Goal: Task Accomplishment & Management: Use online tool/utility

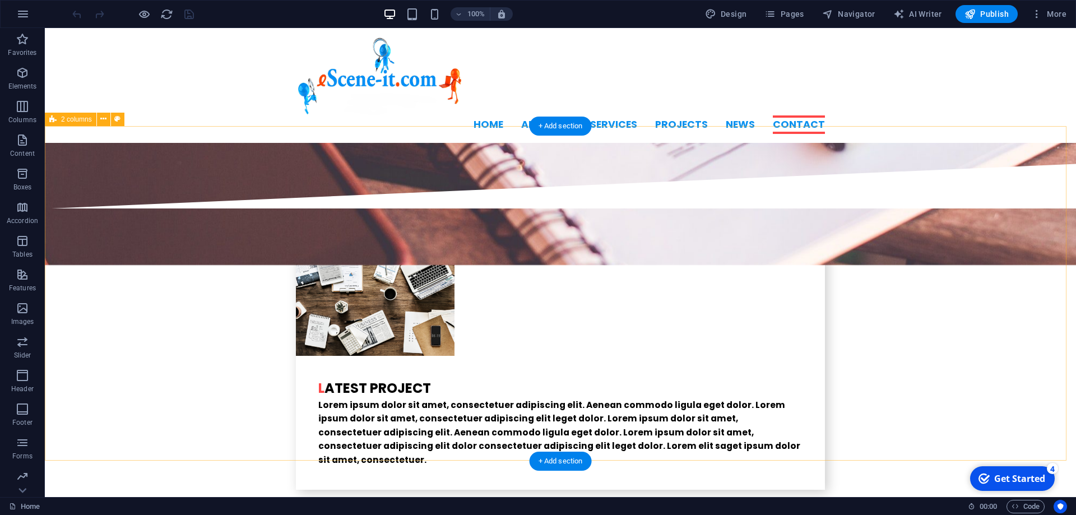
scroll to position [2569, 0]
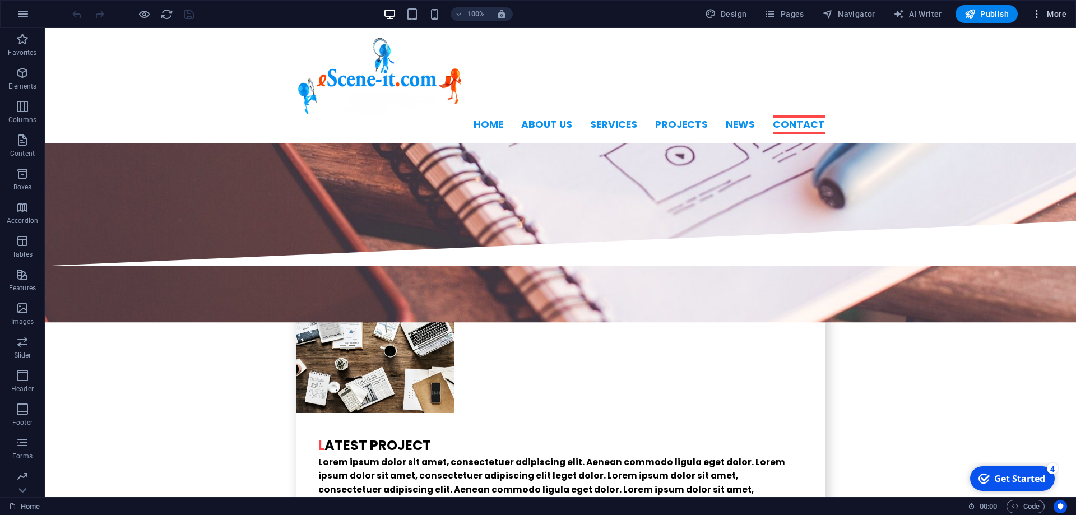
click at [1053, 13] on span "More" at bounding box center [1048, 13] width 35 height 11
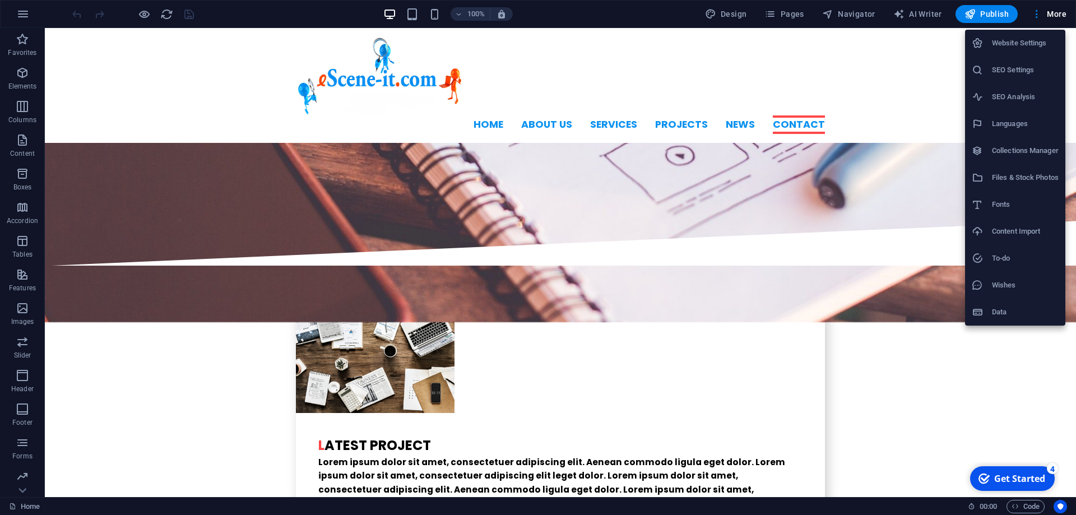
click at [998, 178] on h6 "Files & Stock Photos" at bounding box center [1025, 177] width 67 height 13
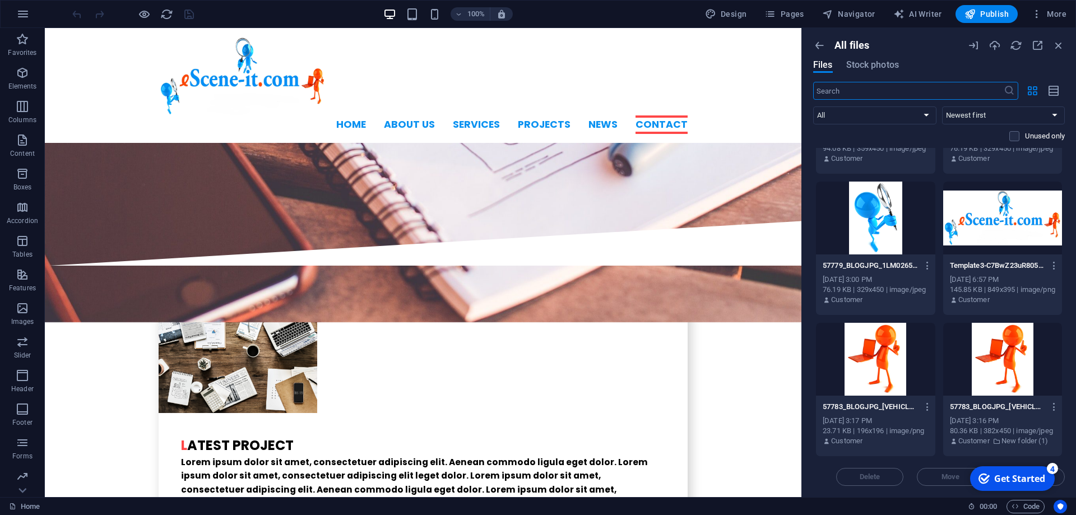
scroll to position [0, 0]
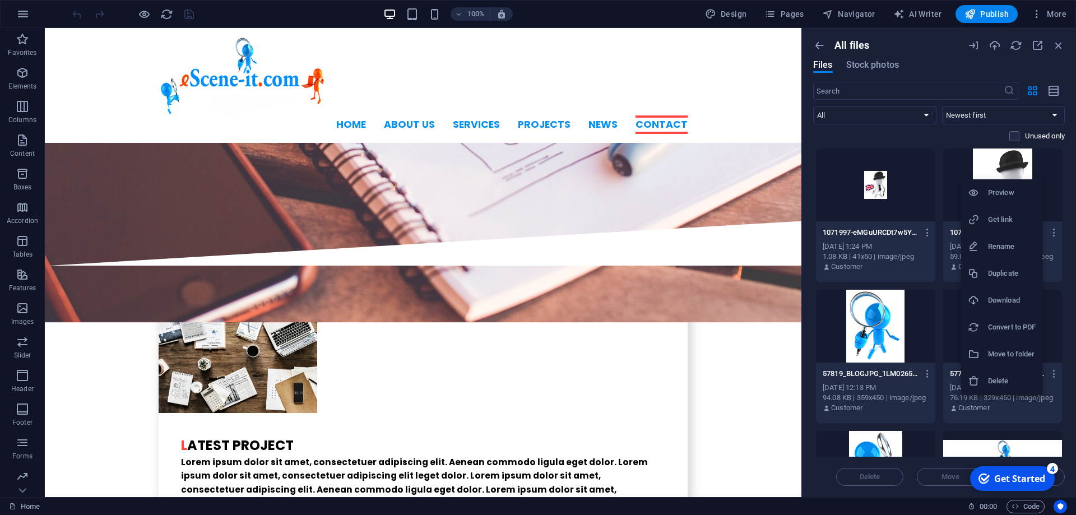
click at [1063, 13] on div at bounding box center [538, 257] width 1076 height 515
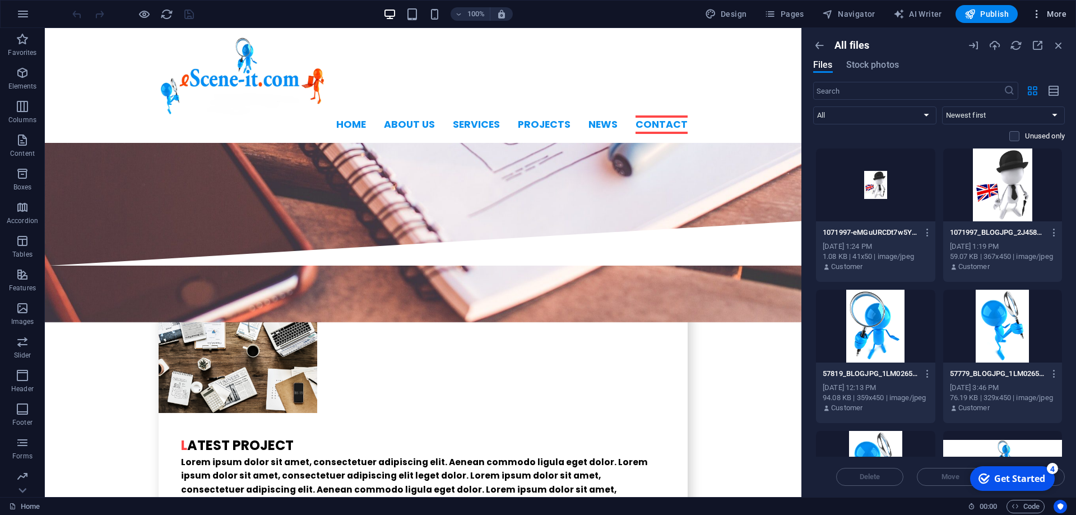
click at [1054, 11] on span "More" at bounding box center [1048, 13] width 35 height 11
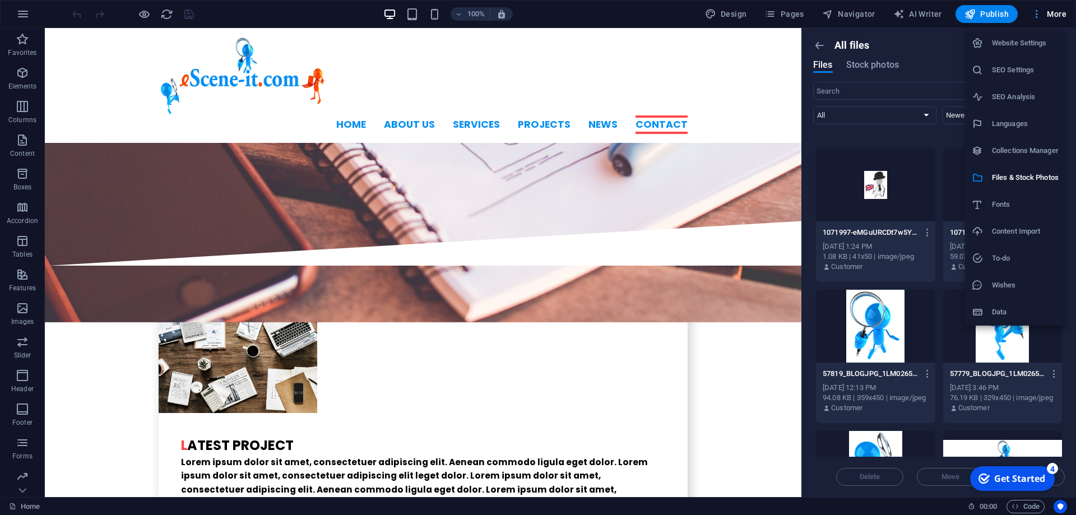
click at [1054, 11] on div at bounding box center [538, 257] width 1076 height 515
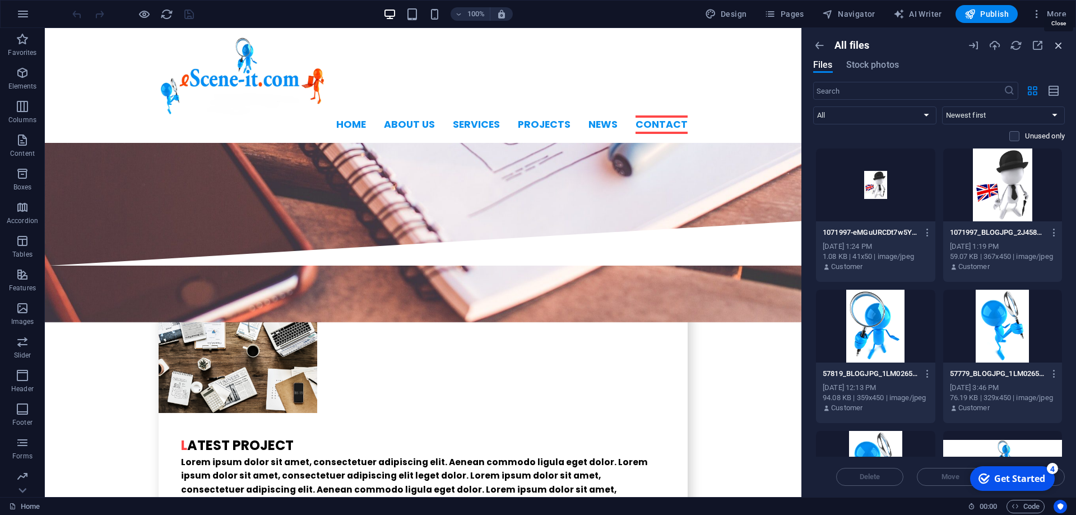
click at [1064, 43] on icon "button" at bounding box center [1059, 45] width 12 height 12
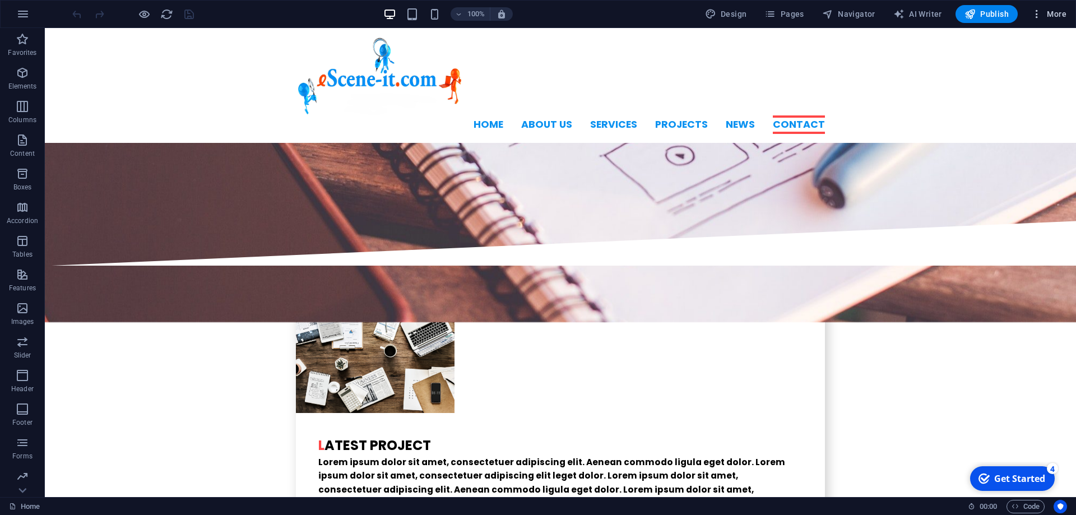
click at [1052, 15] on span "More" at bounding box center [1048, 13] width 35 height 11
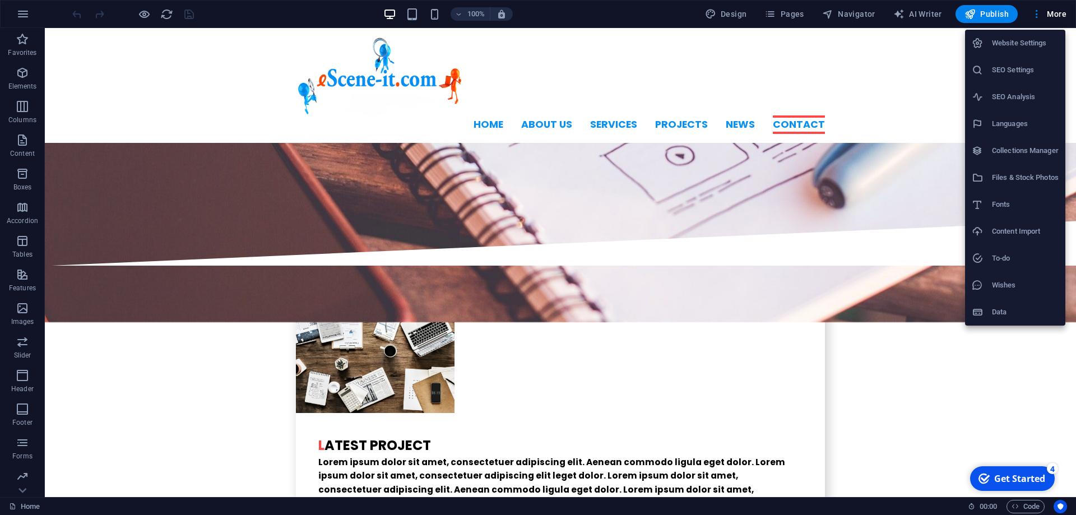
click at [1022, 155] on h6 "Collections Manager" at bounding box center [1025, 150] width 67 height 13
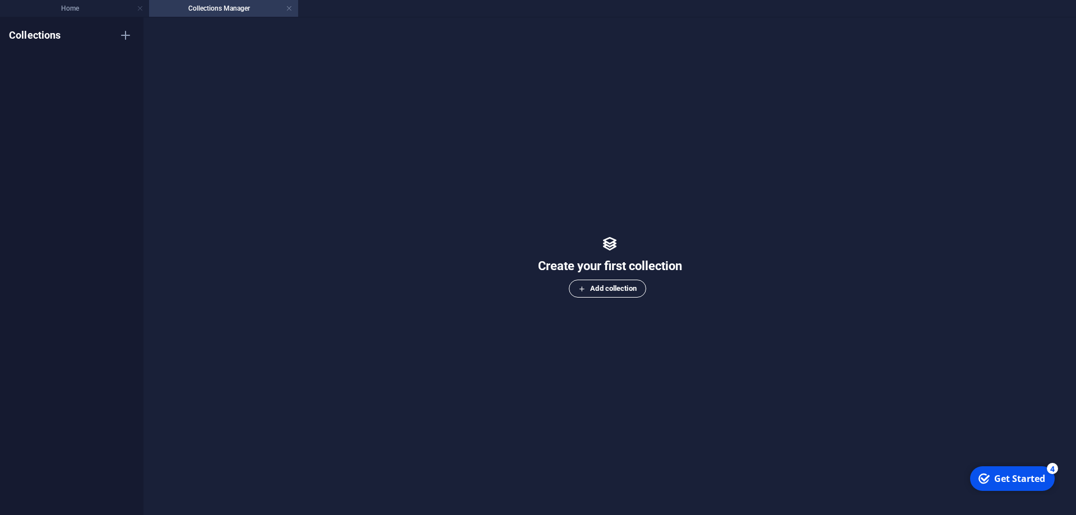
click at [617, 296] on button "Add collection" at bounding box center [607, 289] width 77 height 18
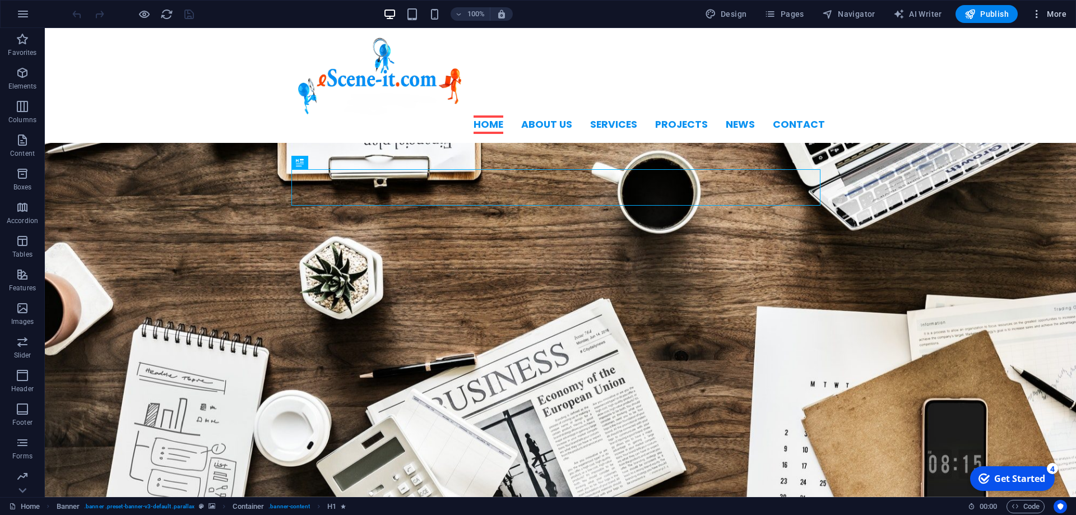
click at [1057, 17] on span "More" at bounding box center [1048, 13] width 35 height 11
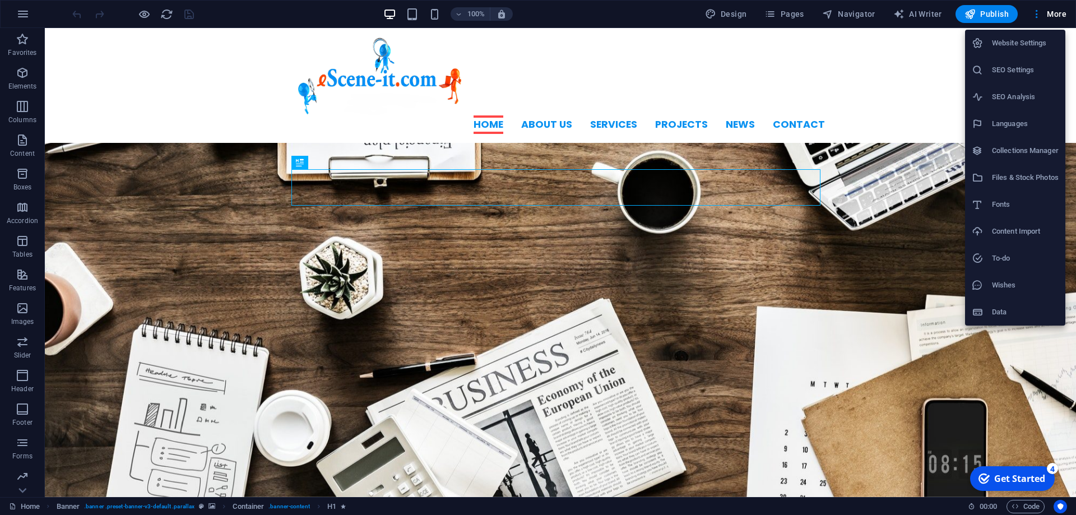
click at [1003, 206] on h6 "Fonts" at bounding box center [1025, 204] width 67 height 13
select select "popularity"
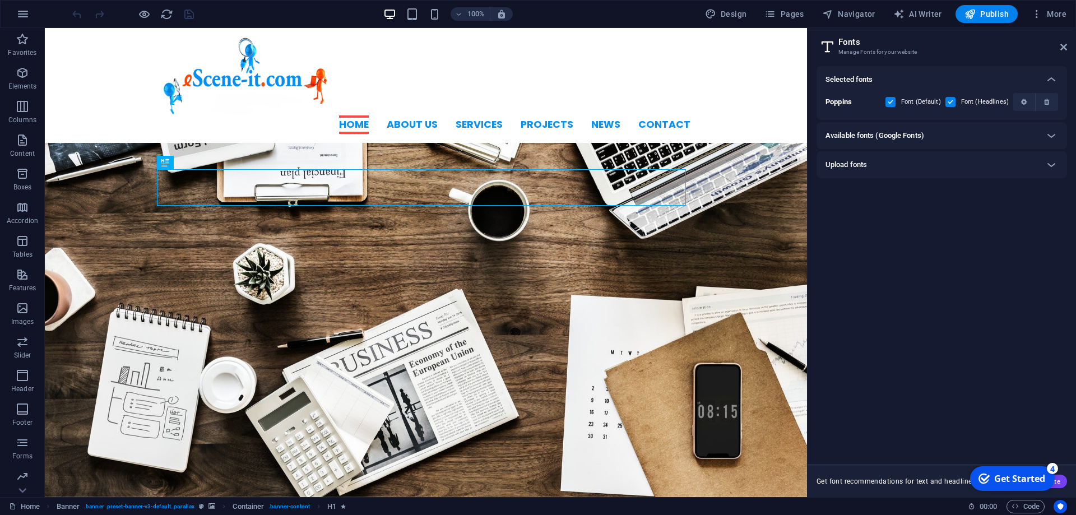
click at [1021, 134] on div "Available fonts (Google Fonts)" at bounding box center [932, 135] width 212 height 13
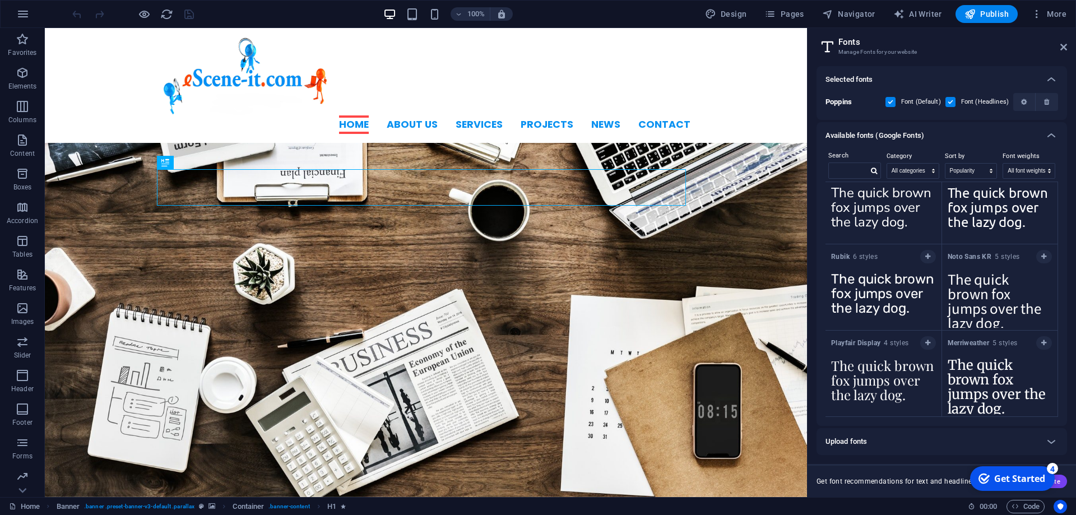
scroll to position [881, 0]
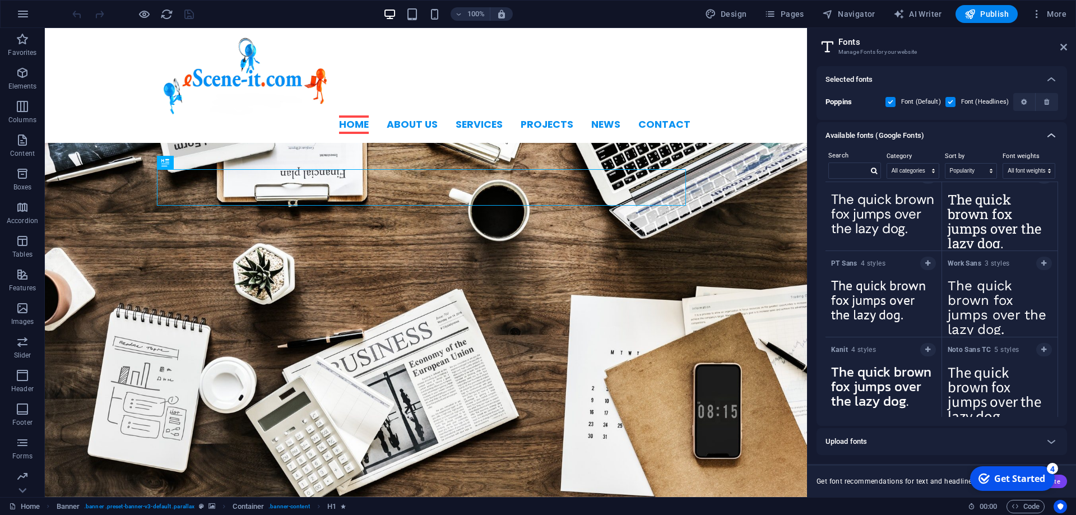
click at [1055, 132] on icon at bounding box center [1051, 135] width 13 height 13
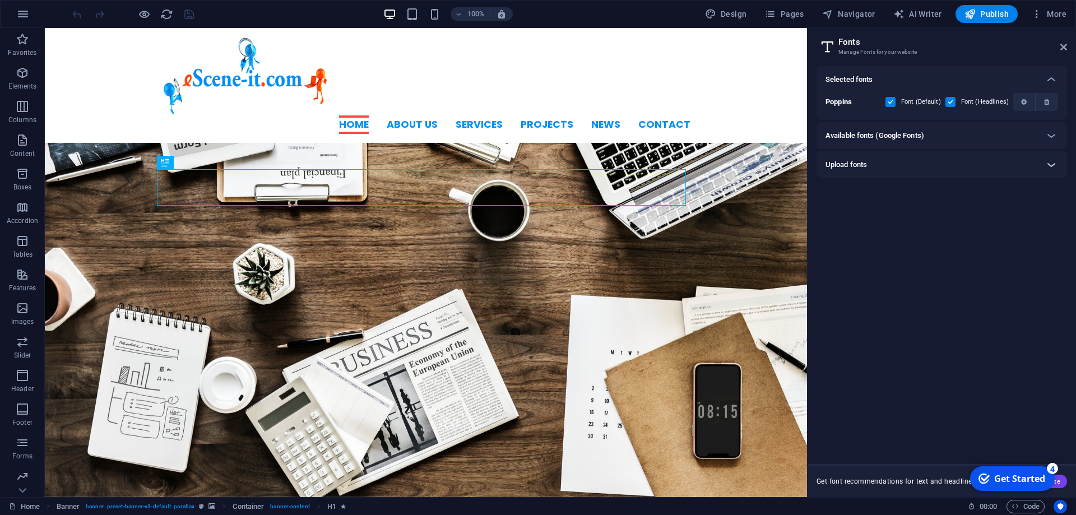
click at [1052, 166] on icon at bounding box center [1051, 164] width 13 height 13
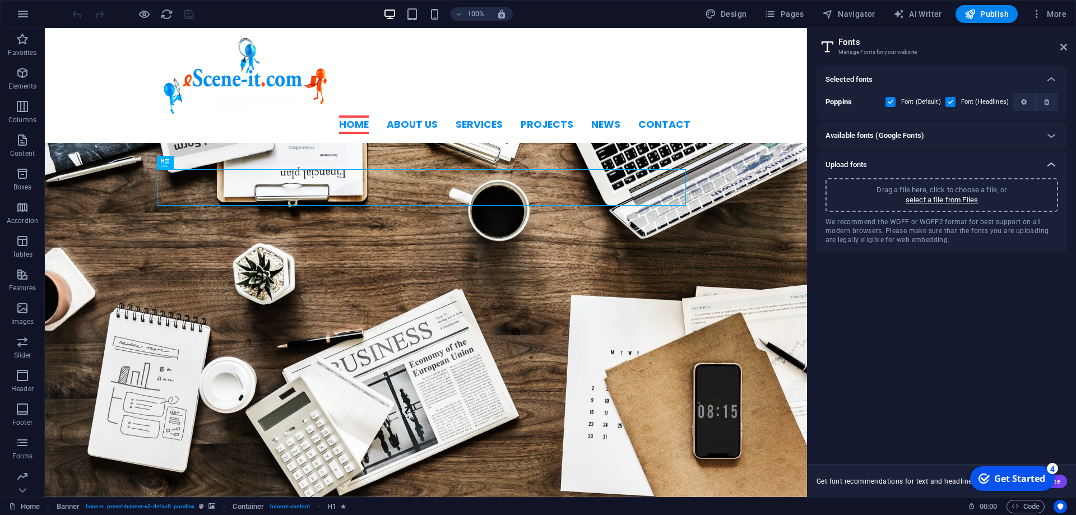
click at [1052, 166] on icon at bounding box center [1051, 164] width 13 height 13
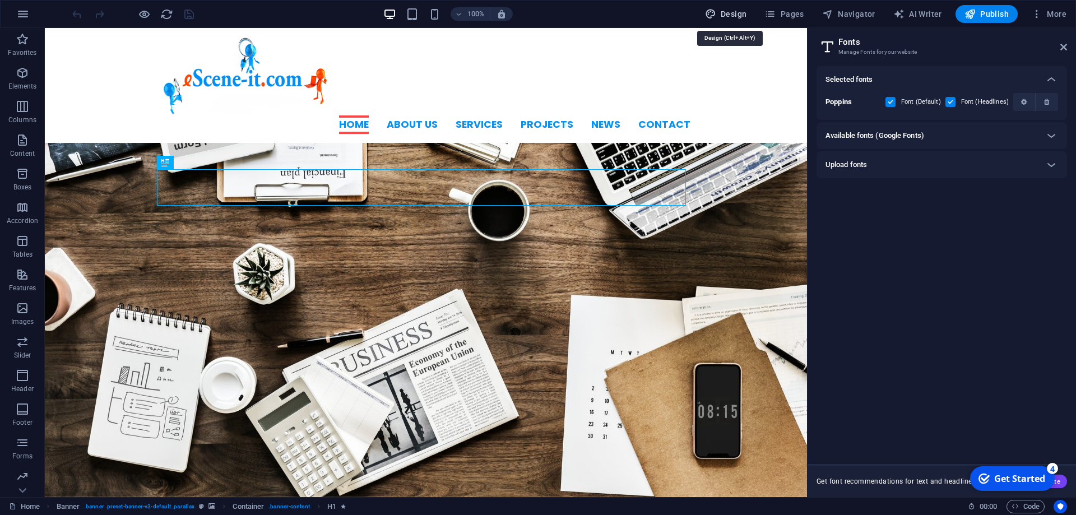
click at [730, 15] on span "Design" at bounding box center [726, 13] width 42 height 11
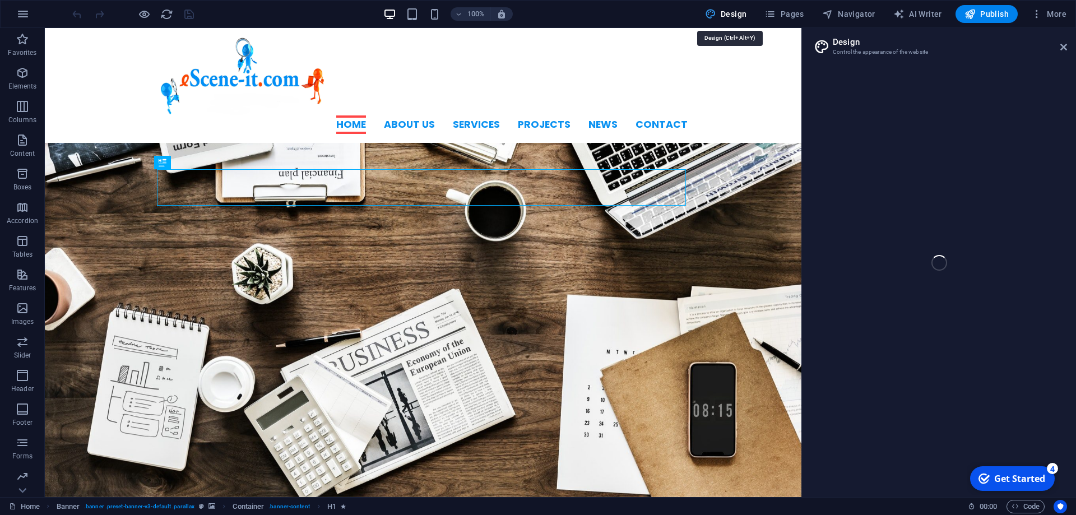
select select "rem"
select select "600"
select select "px"
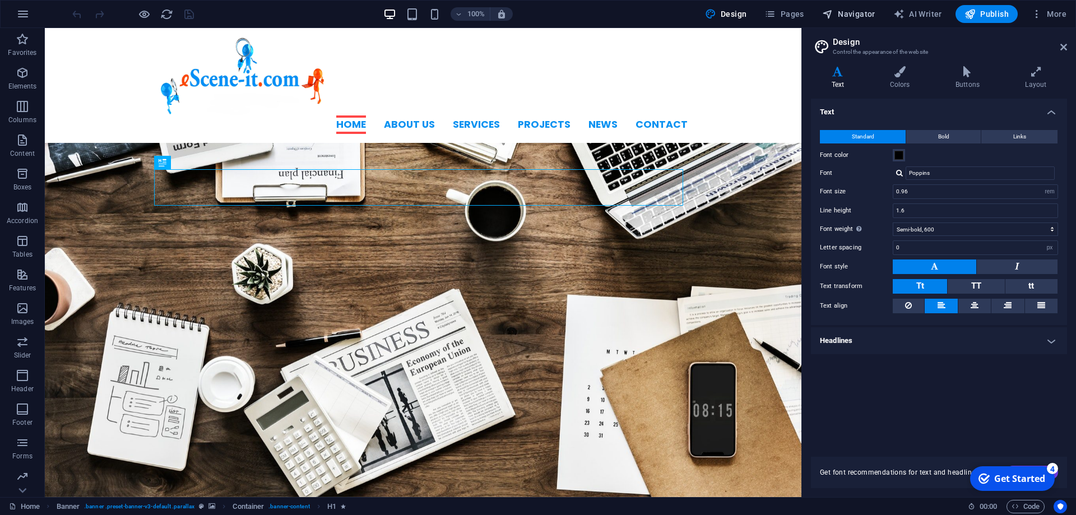
click at [868, 16] on span "Navigator" at bounding box center [848, 13] width 53 height 11
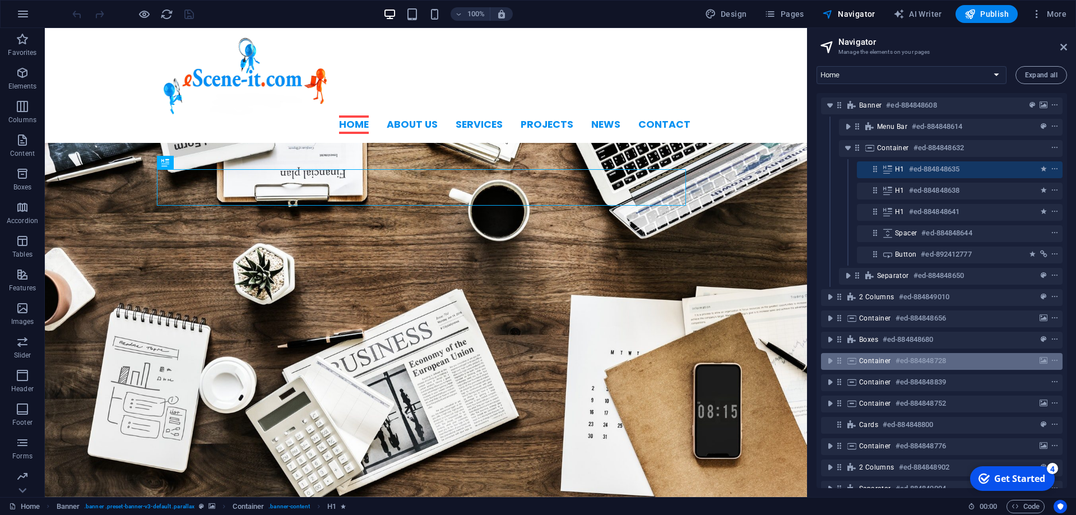
scroll to position [45, 0]
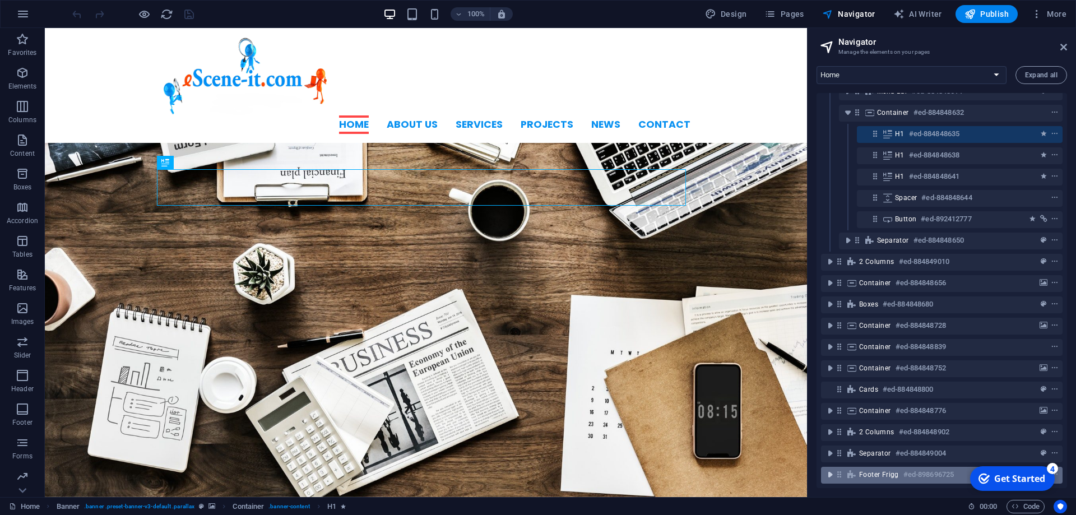
click at [827, 469] on icon "toggle-expand" at bounding box center [830, 474] width 11 height 11
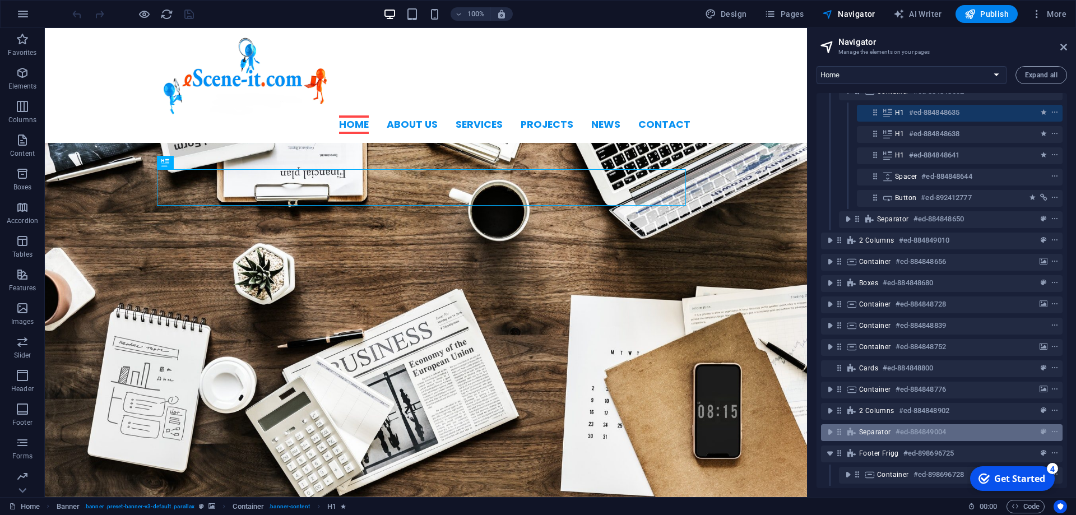
scroll to position [66, 0]
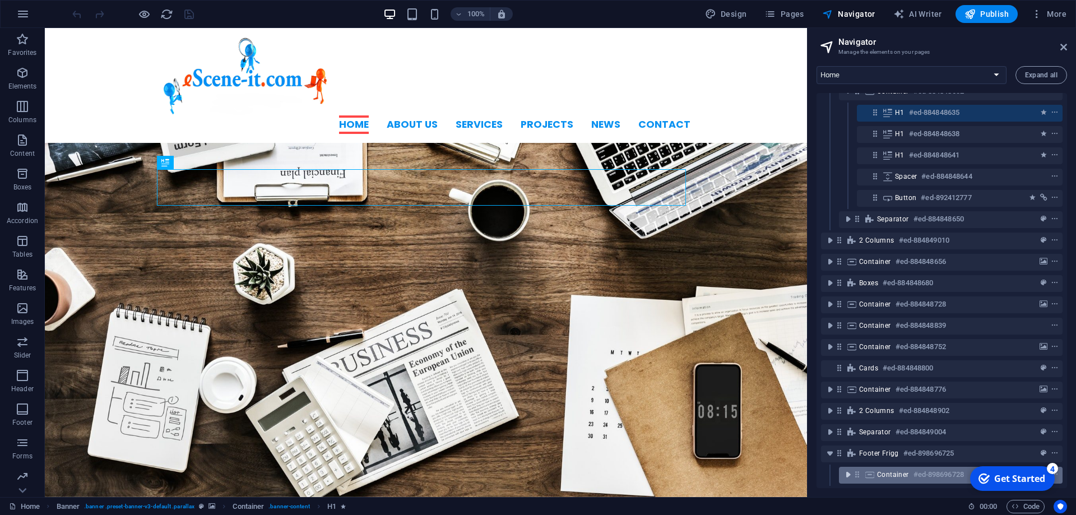
click at [848, 469] on icon "toggle-expand" at bounding box center [848, 474] width 11 height 11
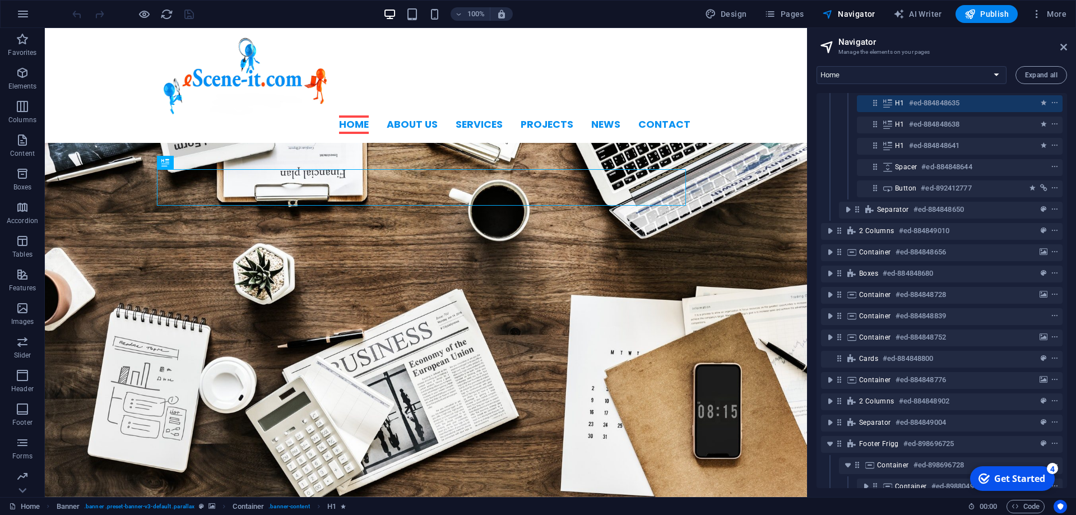
scroll to position [109, 0]
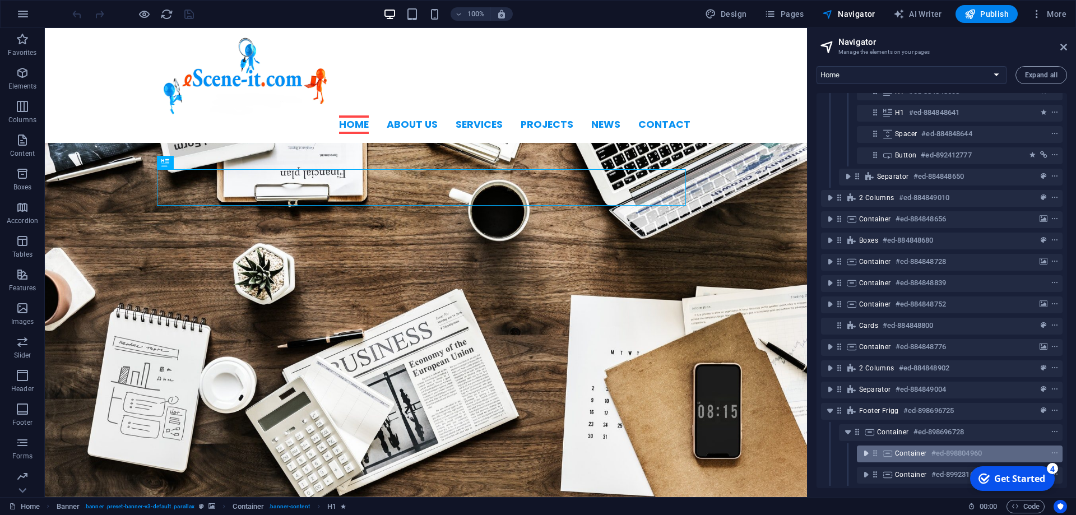
click at [869, 448] on icon "toggle-expand" at bounding box center [865, 453] width 11 height 11
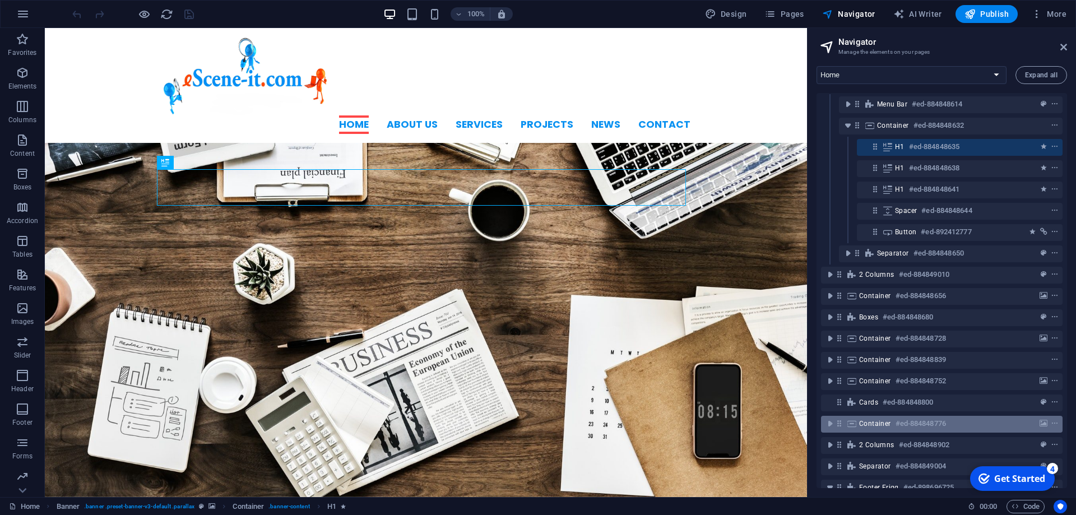
scroll to position [194, 0]
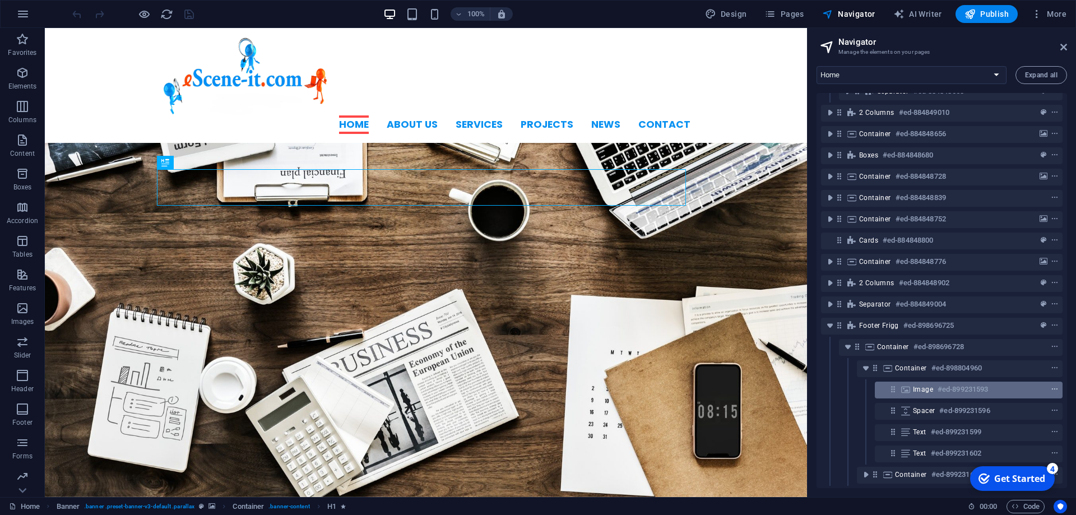
click at [1051, 386] on icon "context-menu" at bounding box center [1055, 390] width 8 height 8
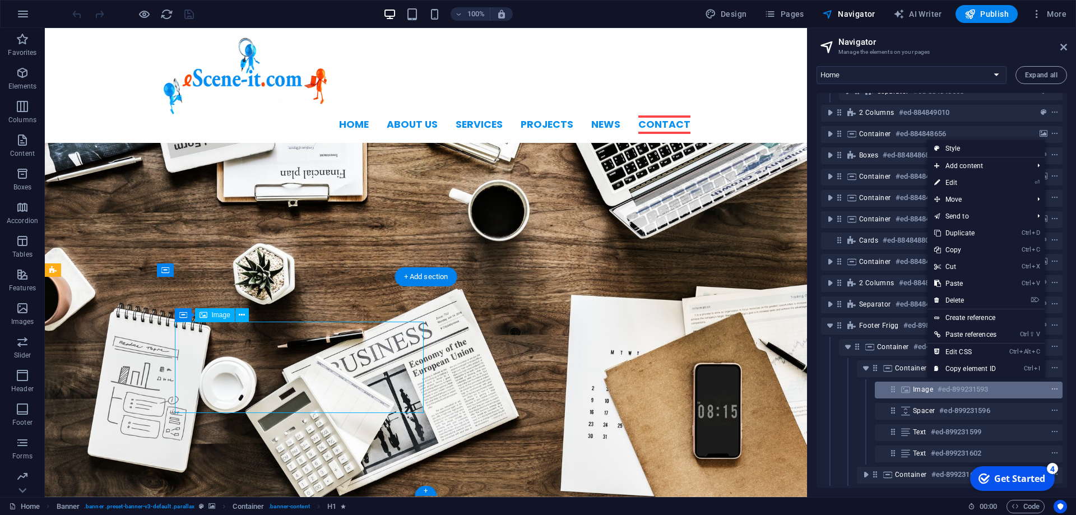
scroll to position [2855, 0]
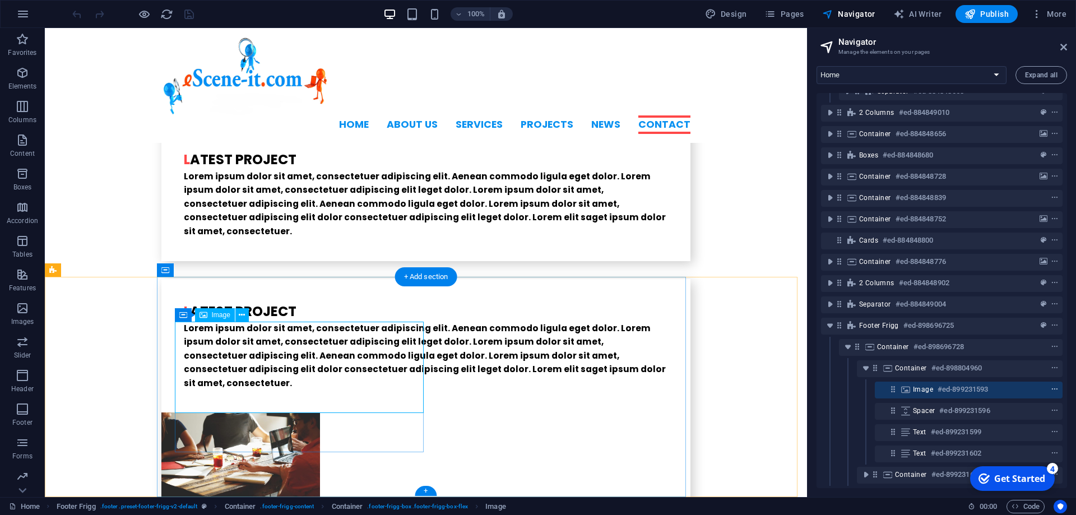
click at [1051, 386] on icon "context-menu" at bounding box center [1055, 390] width 8 height 8
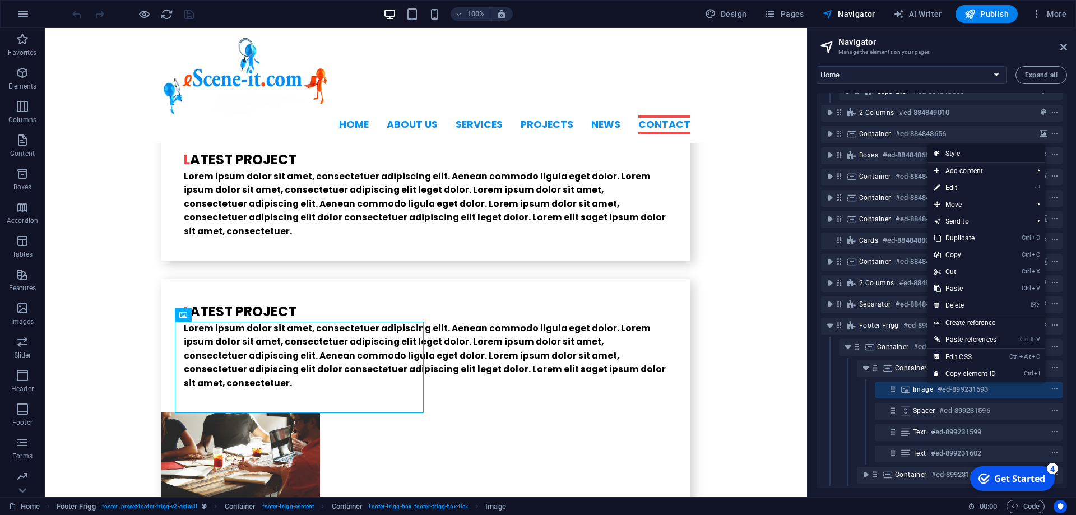
click at [960, 148] on link "Style" at bounding box center [987, 153] width 118 height 17
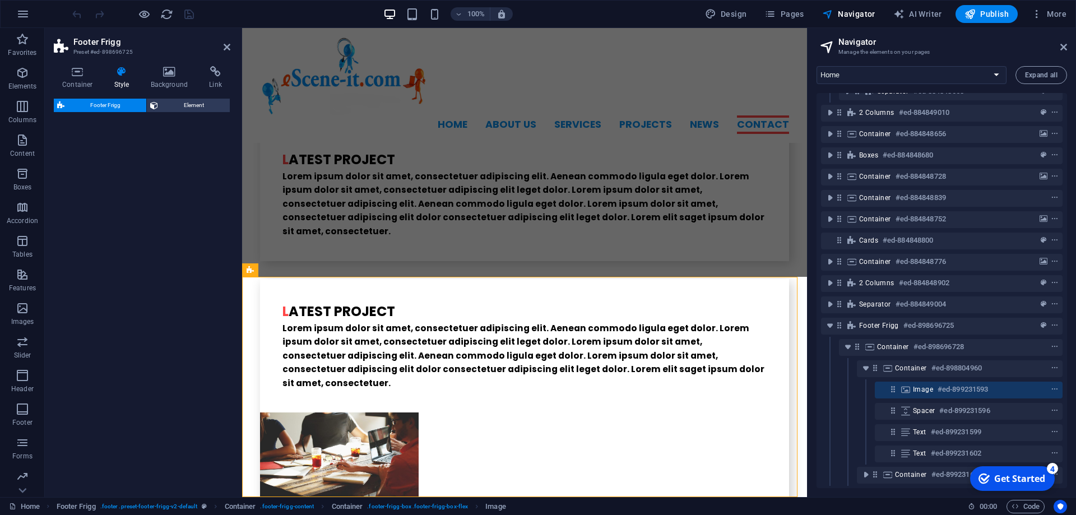
select select "rem"
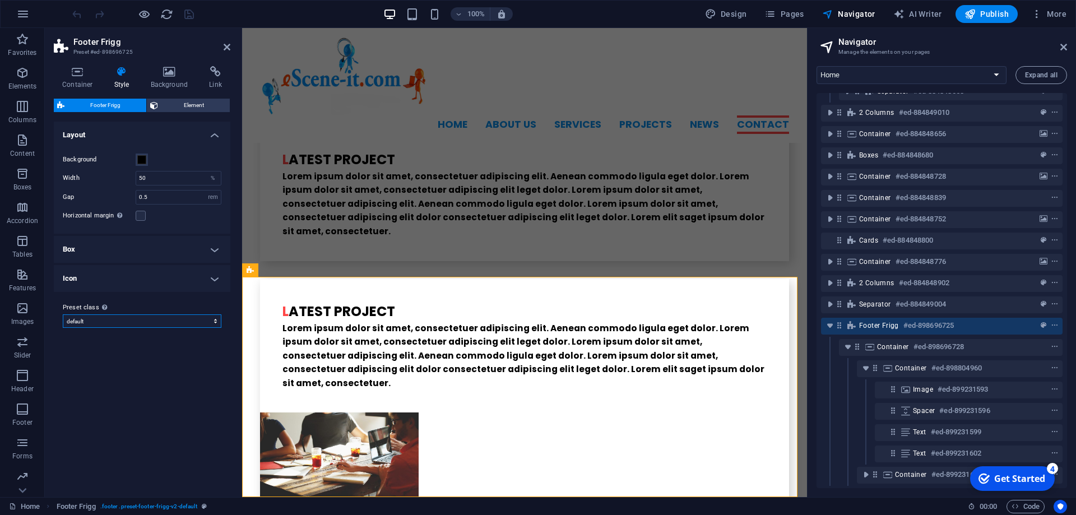
click at [63, 314] on select "default Add preset class" at bounding box center [142, 320] width 159 height 13
drag, startPoint x: 209, startPoint y: 324, endPoint x: 173, endPoint y: 402, distance: 86.5
click at [173, 402] on div "Variants Default Layout Background Width 50 % Gap 0.5 px rem % vh vw Horizontal…" at bounding box center [142, 305] width 177 height 367
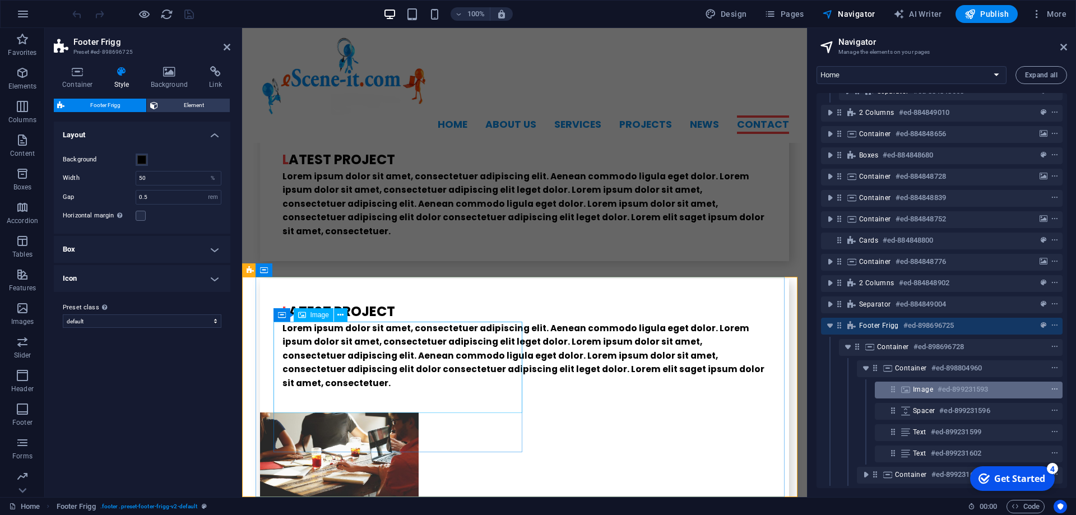
click at [1051, 386] on icon "context-menu" at bounding box center [1055, 390] width 8 height 8
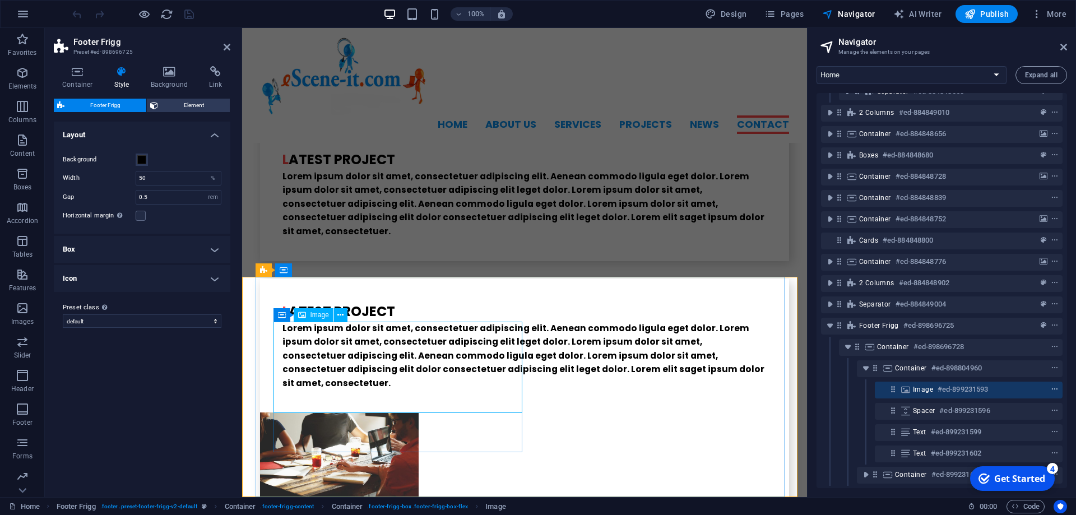
click at [1049, 385] on button "context-menu" at bounding box center [1054, 389] width 11 height 13
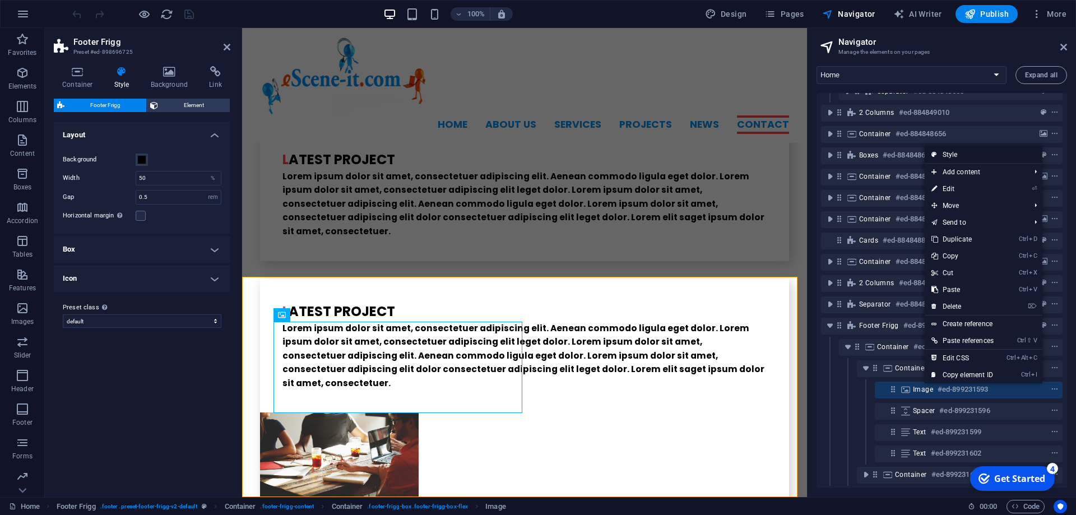
click at [950, 152] on link "Style" at bounding box center [984, 154] width 118 height 17
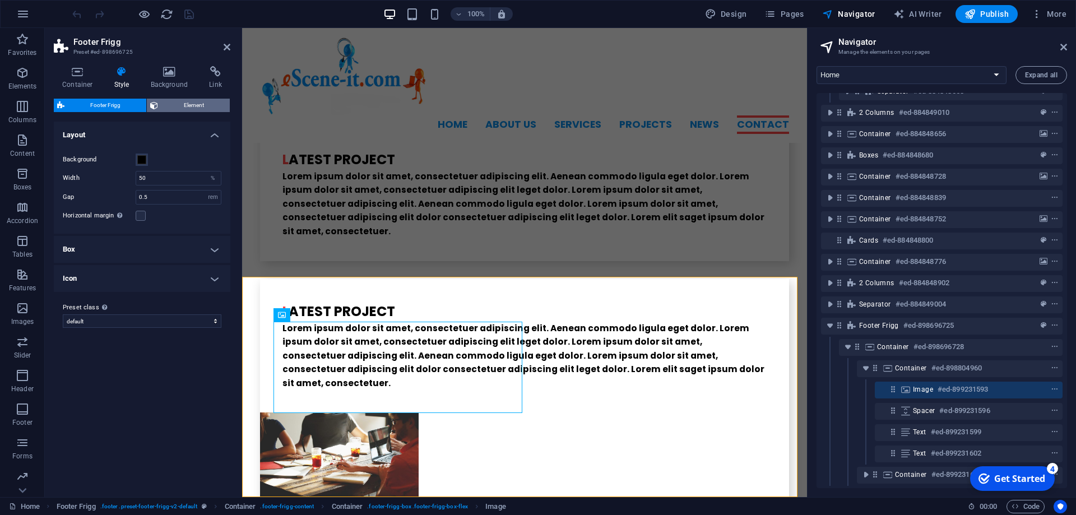
click at [201, 110] on span "Element" at bounding box center [193, 105] width 65 height 13
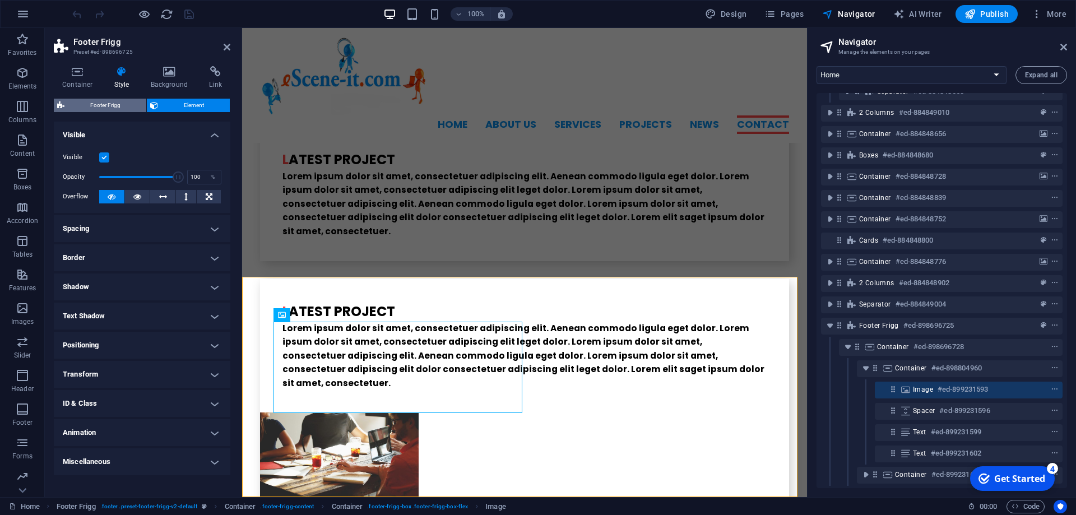
click at [103, 110] on span "Footer Frigg" at bounding box center [105, 105] width 75 height 13
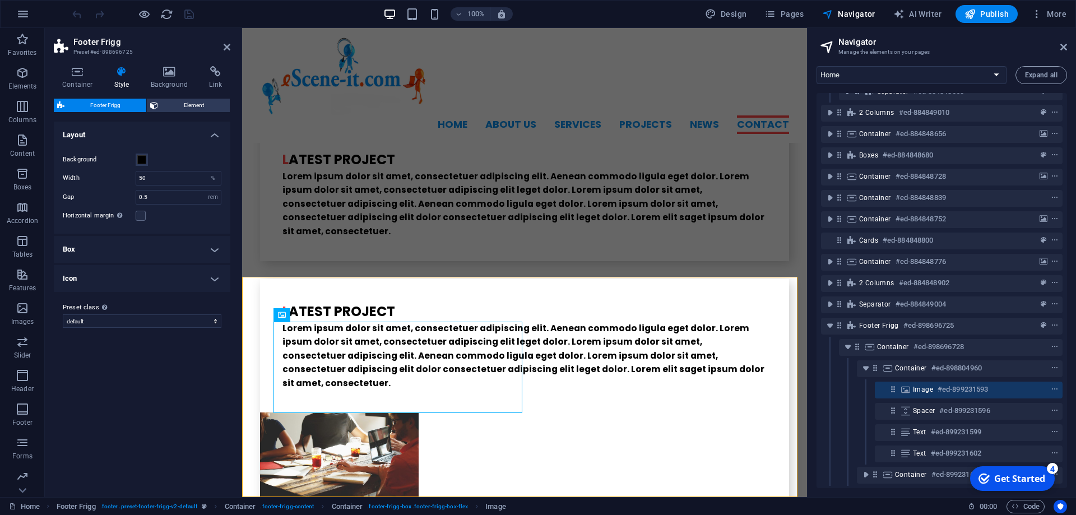
click at [225, 252] on h4 "Box" at bounding box center [142, 249] width 177 height 27
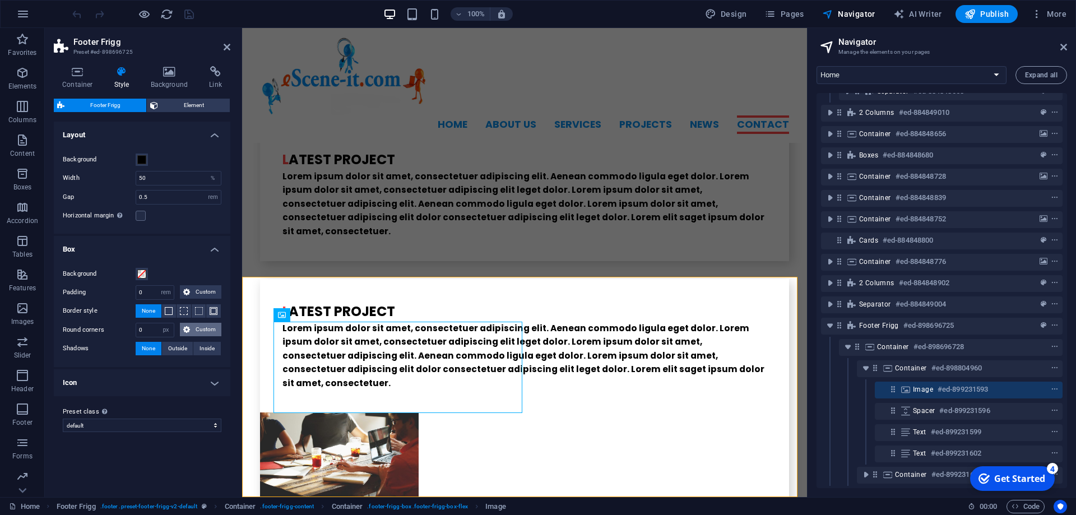
click at [192, 328] on button "Custom" at bounding box center [200, 329] width 41 height 13
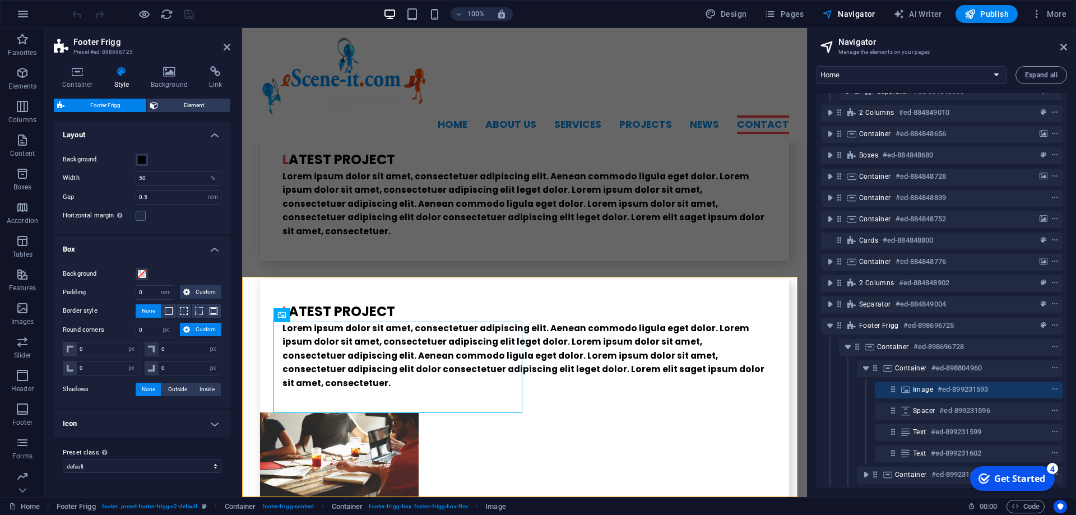
click at [192, 328] on button "Custom" at bounding box center [200, 329] width 41 height 13
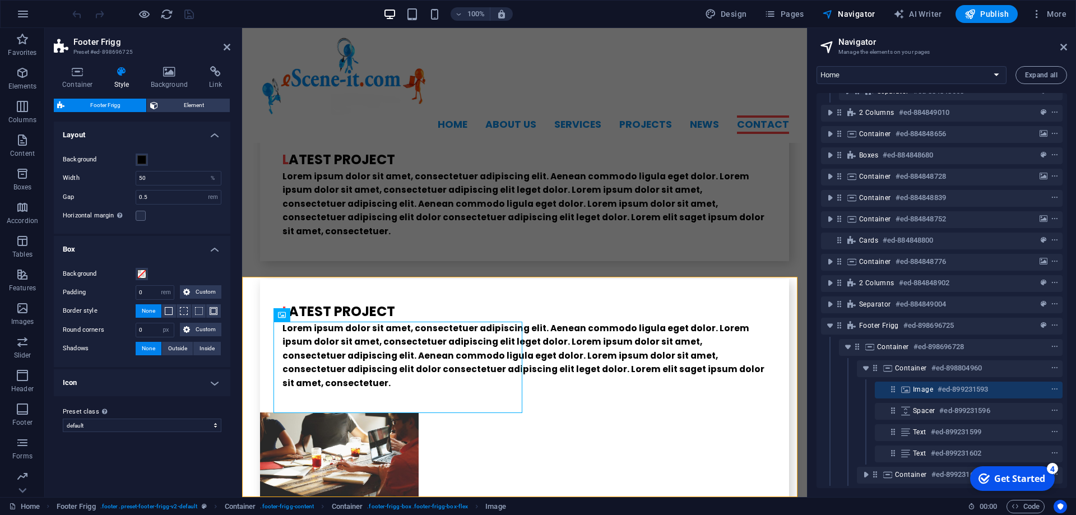
click at [216, 385] on h4 "Icon" at bounding box center [142, 382] width 177 height 27
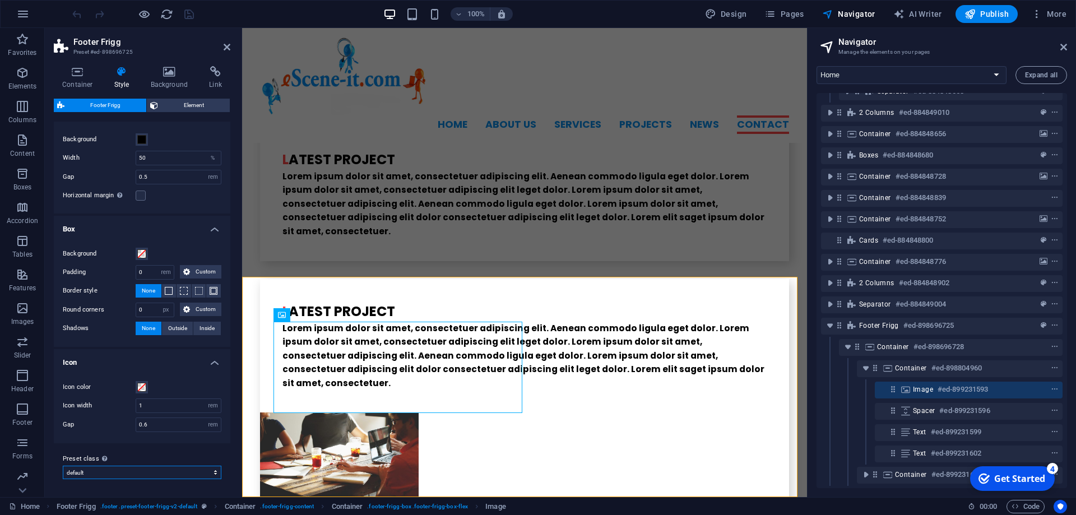
click at [63, 466] on select "default Add preset class" at bounding box center [142, 472] width 159 height 13
click at [202, 470] on select "default Add preset class" at bounding box center [142, 472] width 159 height 13
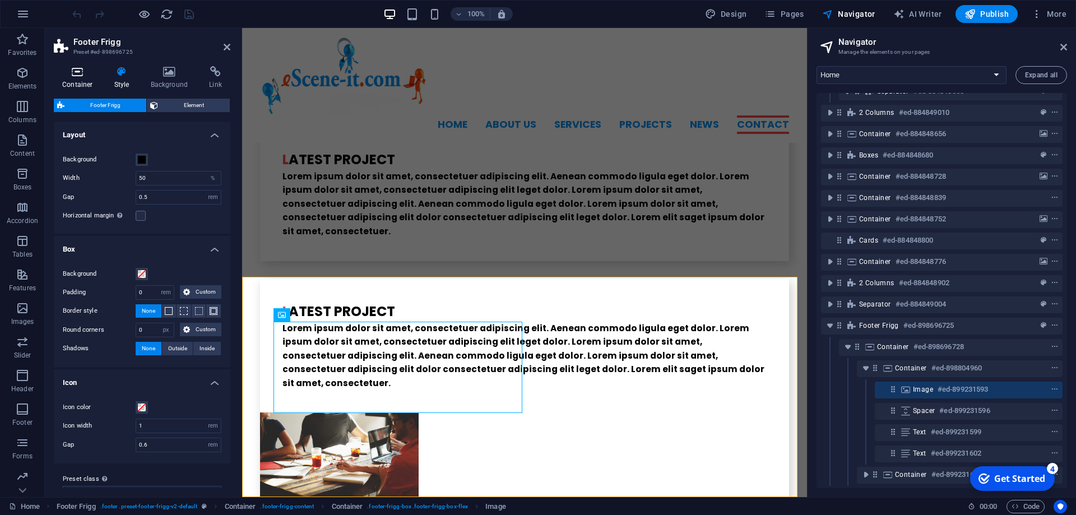
click at [80, 72] on icon at bounding box center [78, 71] width 48 height 11
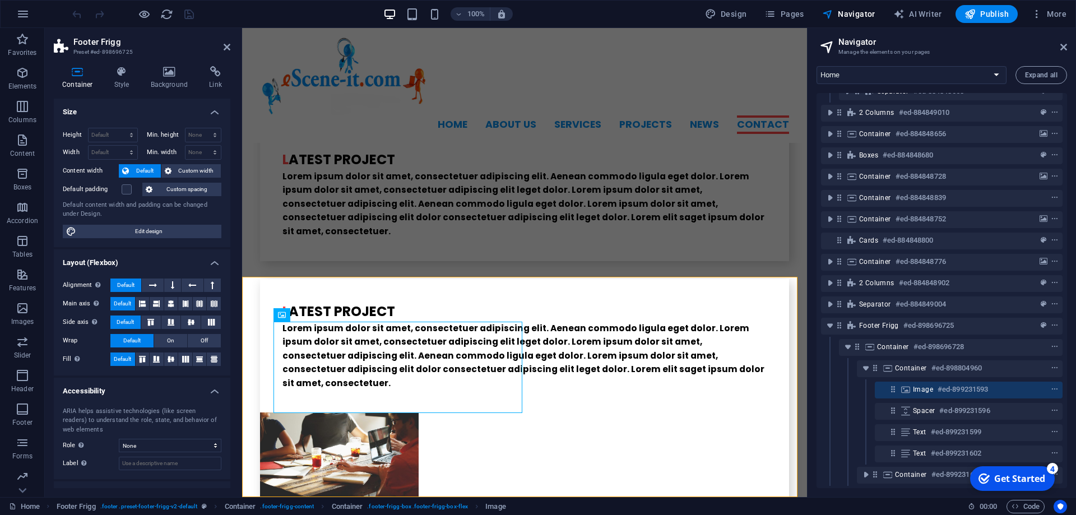
scroll to position [45, 0]
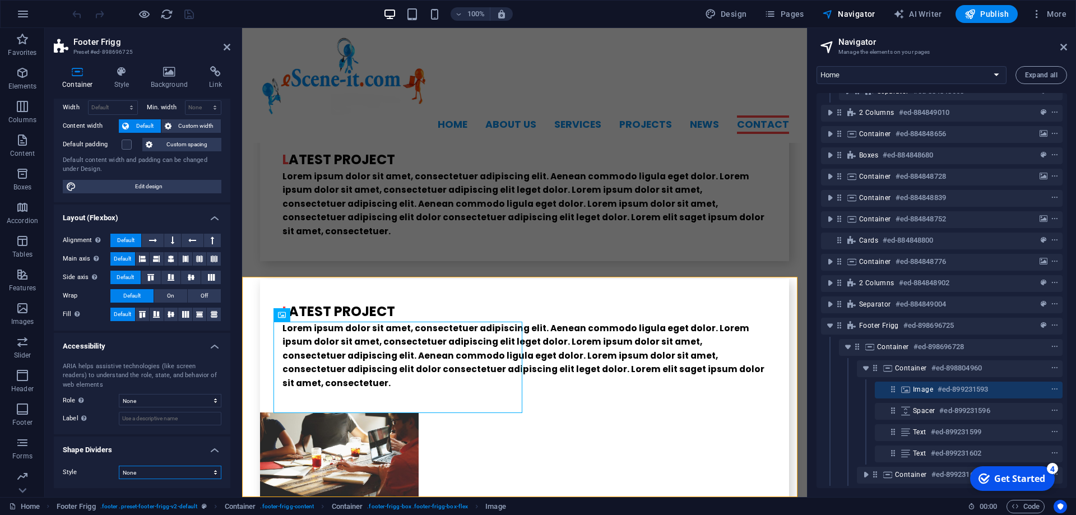
click at [119, 466] on select "None Triangle Square Diagonal Polygon 1 Polygon 2 Zigzag Multiple Zigzags Waves…" at bounding box center [170, 472] width 103 height 13
click at [204, 476] on select "None Triangle Square Diagonal Polygon 1 Polygon 2 Zigzag Multiple Zigzags Waves…" at bounding box center [170, 472] width 103 height 13
click at [1062, 42] on h2 "Navigator" at bounding box center [953, 42] width 229 height 10
click at [1062, 44] on icon at bounding box center [1064, 47] width 7 height 9
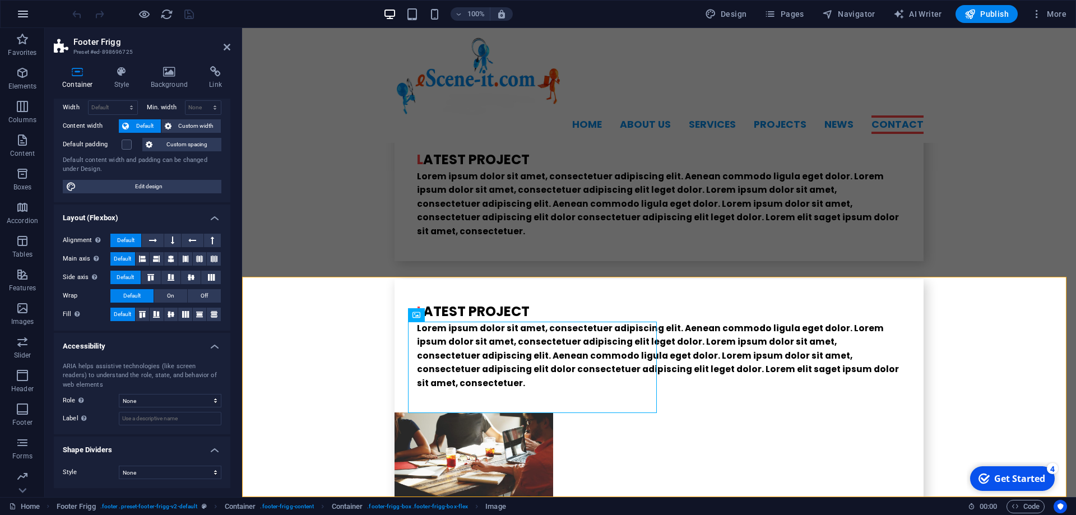
click at [25, 16] on icon "button" at bounding box center [22, 13] width 13 height 13
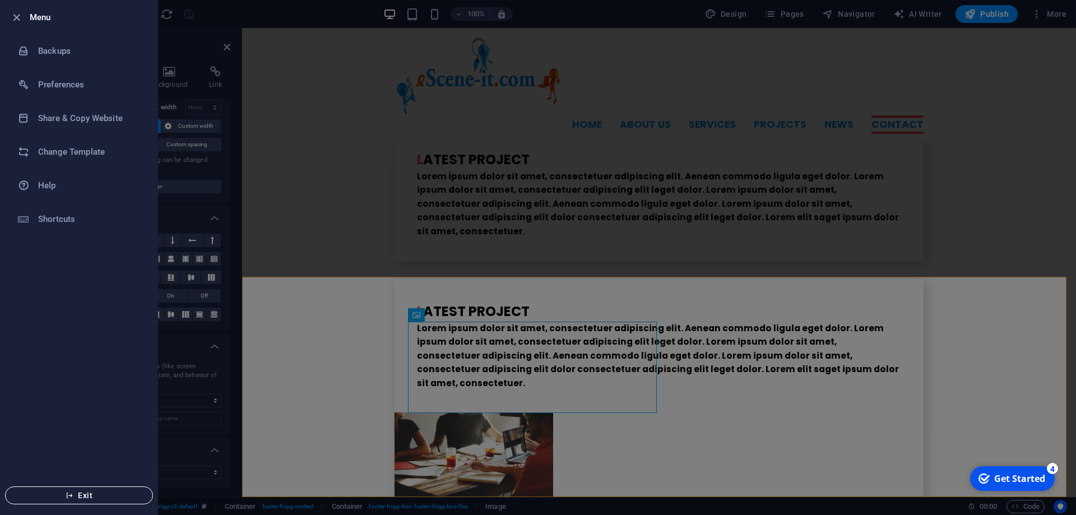
click at [54, 493] on span "Exit" at bounding box center [79, 495] width 129 height 9
